Goal: Task Accomplishment & Management: Complete application form

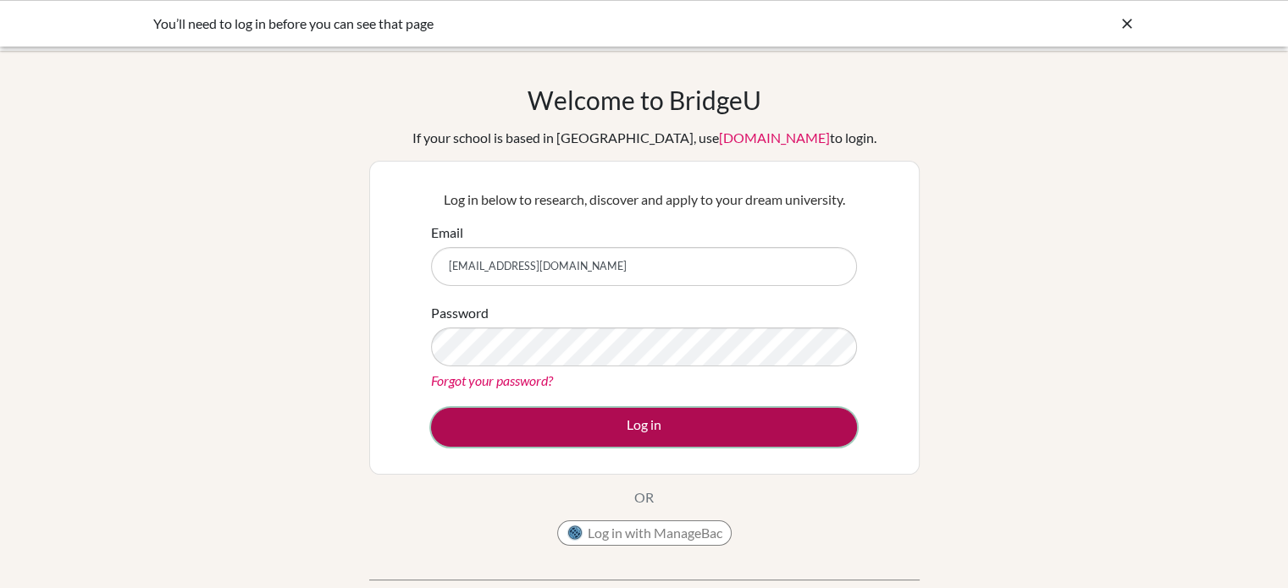
click at [716, 431] on button "Log in" at bounding box center [644, 427] width 426 height 39
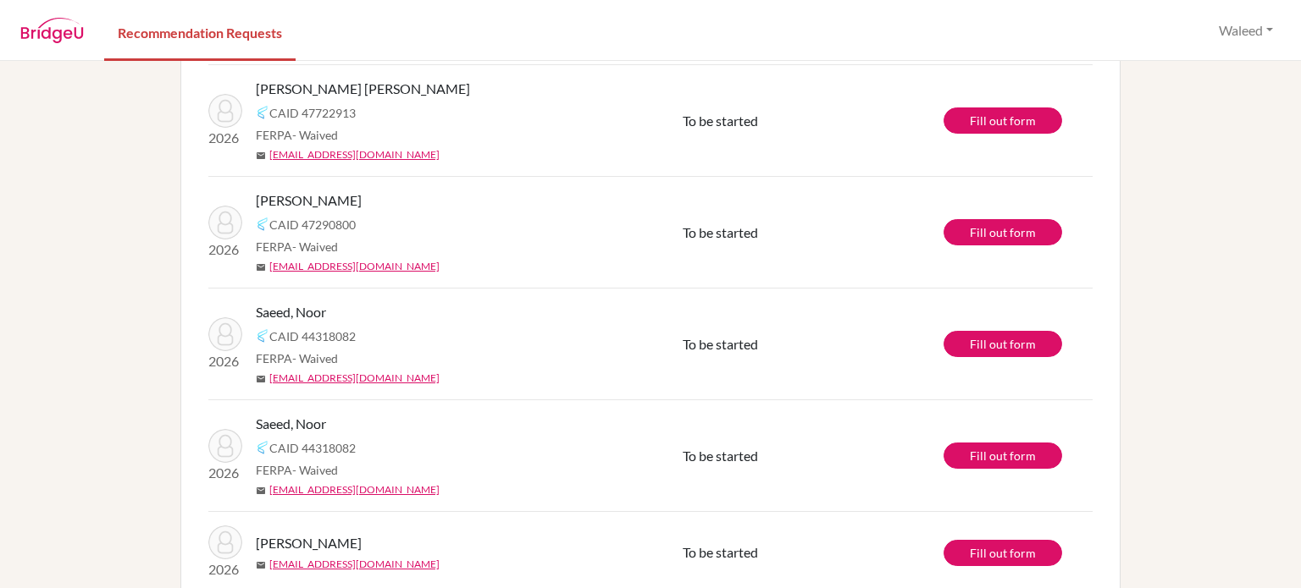
scroll to position [1103, 0]
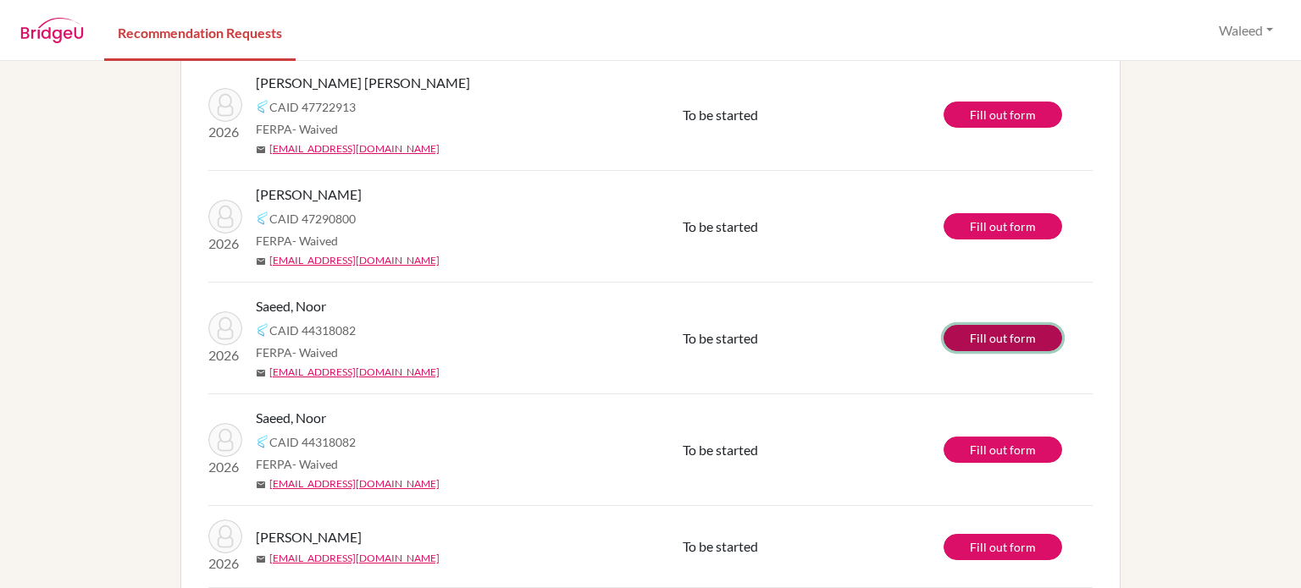
click at [1032, 333] on link "Fill out form" at bounding box center [1002, 338] width 119 height 26
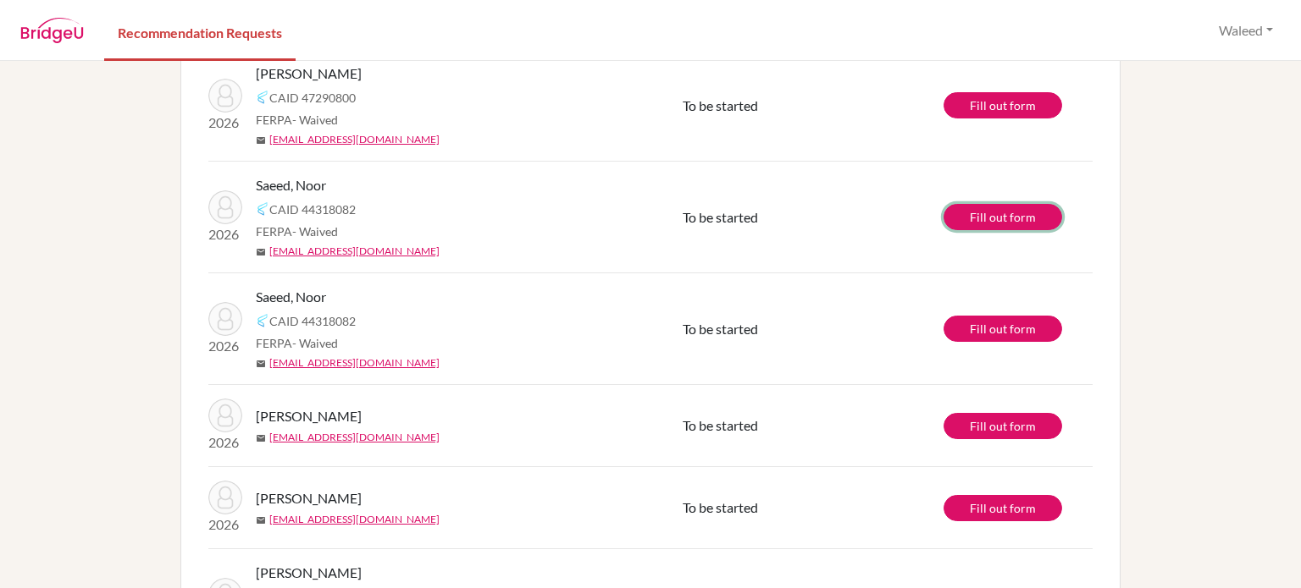
scroll to position [1234, 0]
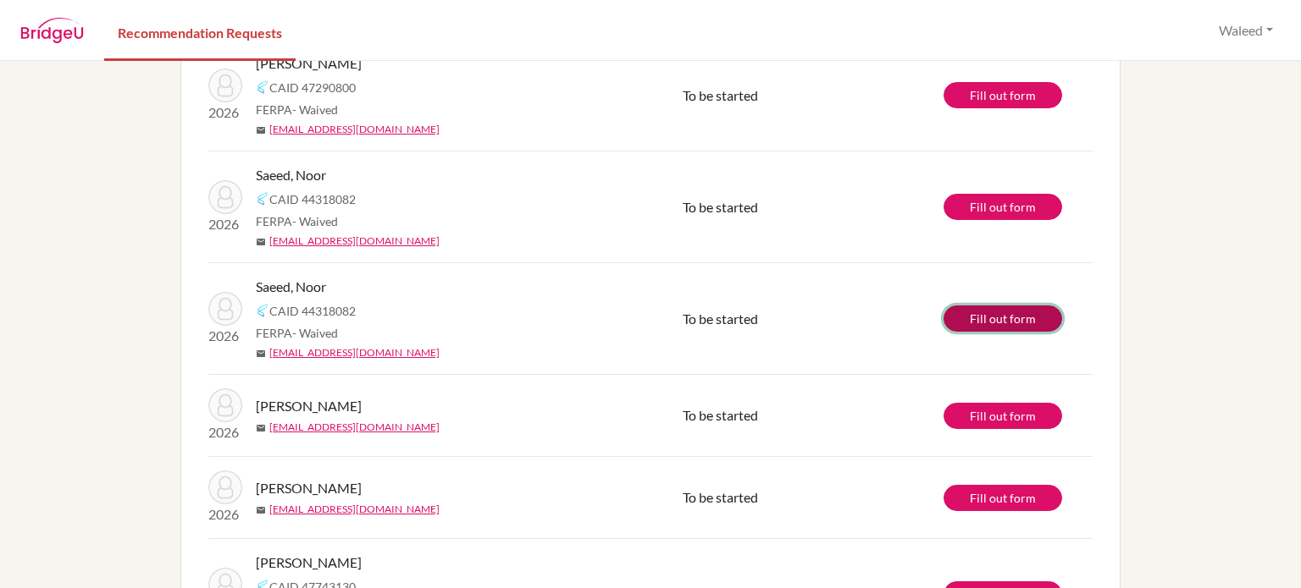
click at [986, 316] on link "Fill out form" at bounding box center [1002, 319] width 119 height 26
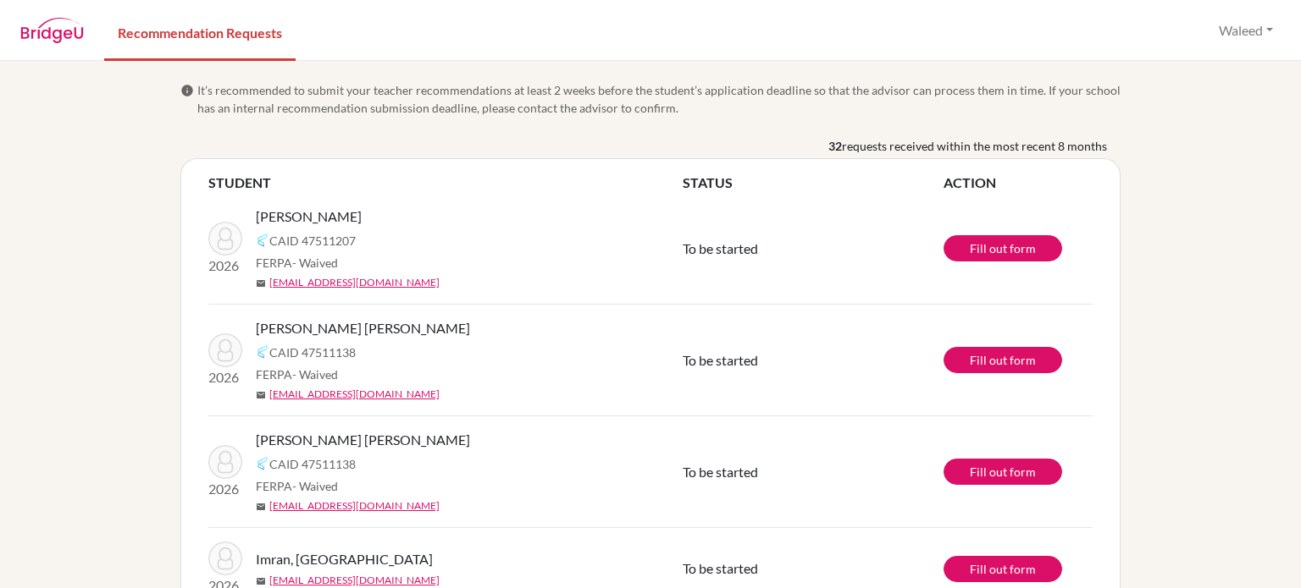
scroll to position [0, 0]
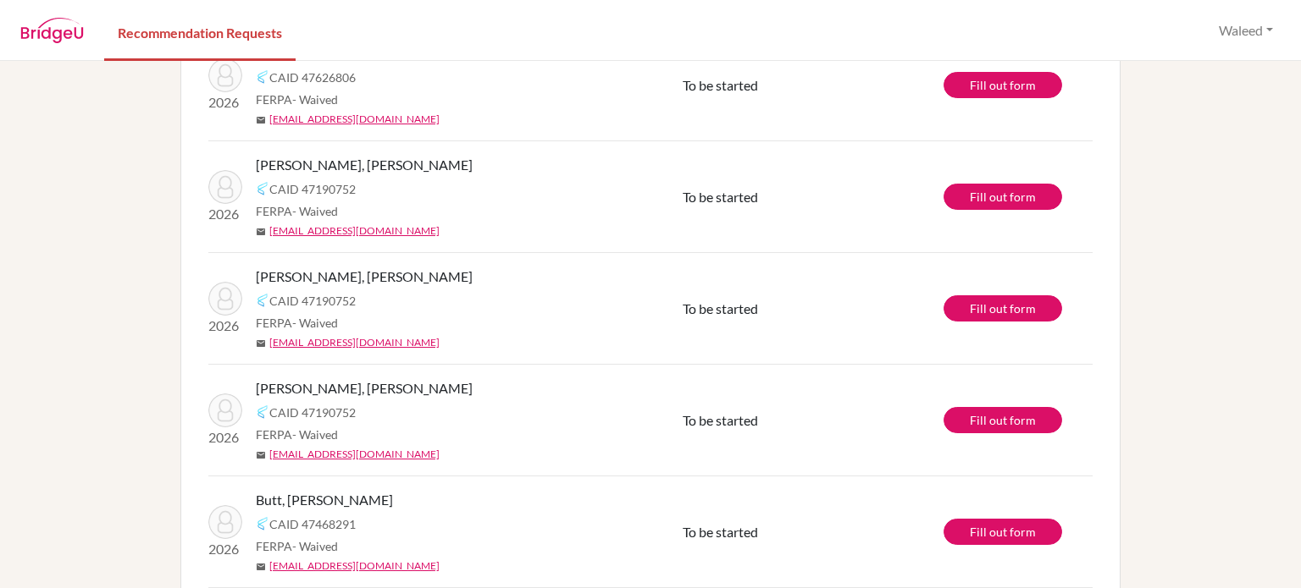
scroll to position [1704, 0]
